Goal: Use online tool/utility: Utilize a website feature to perform a specific function

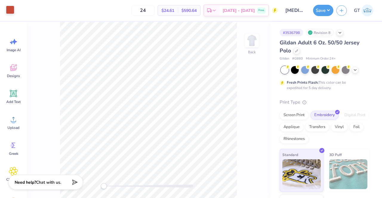
click at [12, 12] on div at bounding box center [10, 10] width 8 height 8
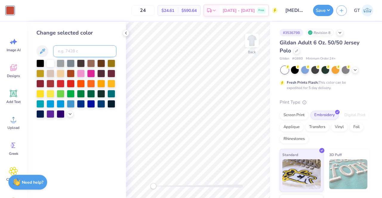
click at [72, 47] on input at bounding box center [84, 51] width 63 height 12
type input "1675"
click at [11, 12] on div at bounding box center [10, 10] width 8 height 8
click at [71, 49] on input at bounding box center [84, 51] width 63 height 12
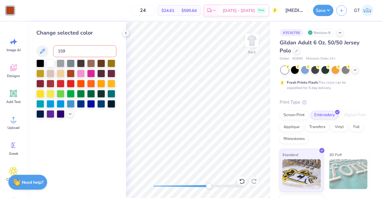
type input "1595"
click at [70, 50] on input at bounding box center [84, 51] width 63 height 12
type input "7580"
type input "173"
click at [64, 50] on input at bounding box center [84, 51] width 63 height 12
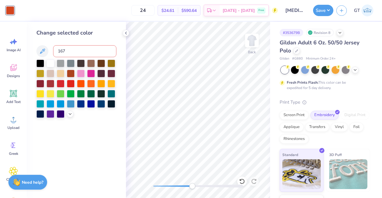
type input "1675"
type input "1595"
type input "7580"
type input "173"
